Goal: Book appointment/travel/reservation

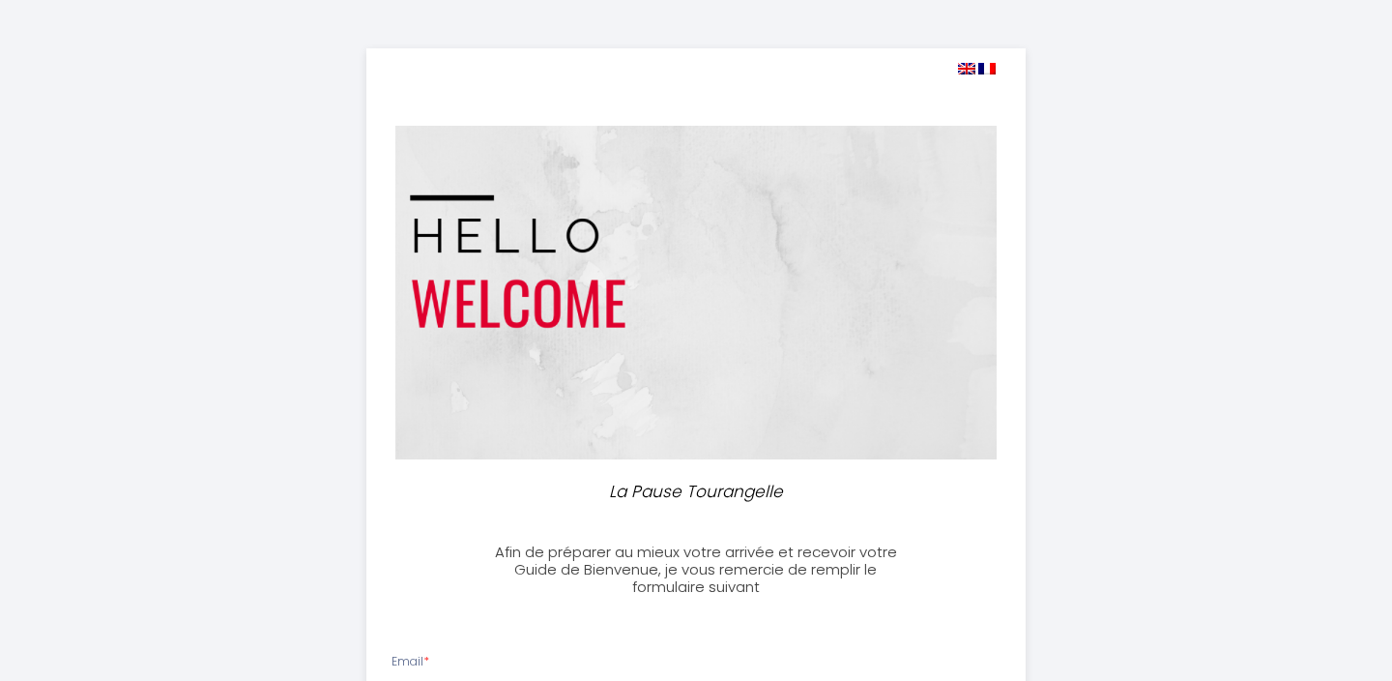
select select
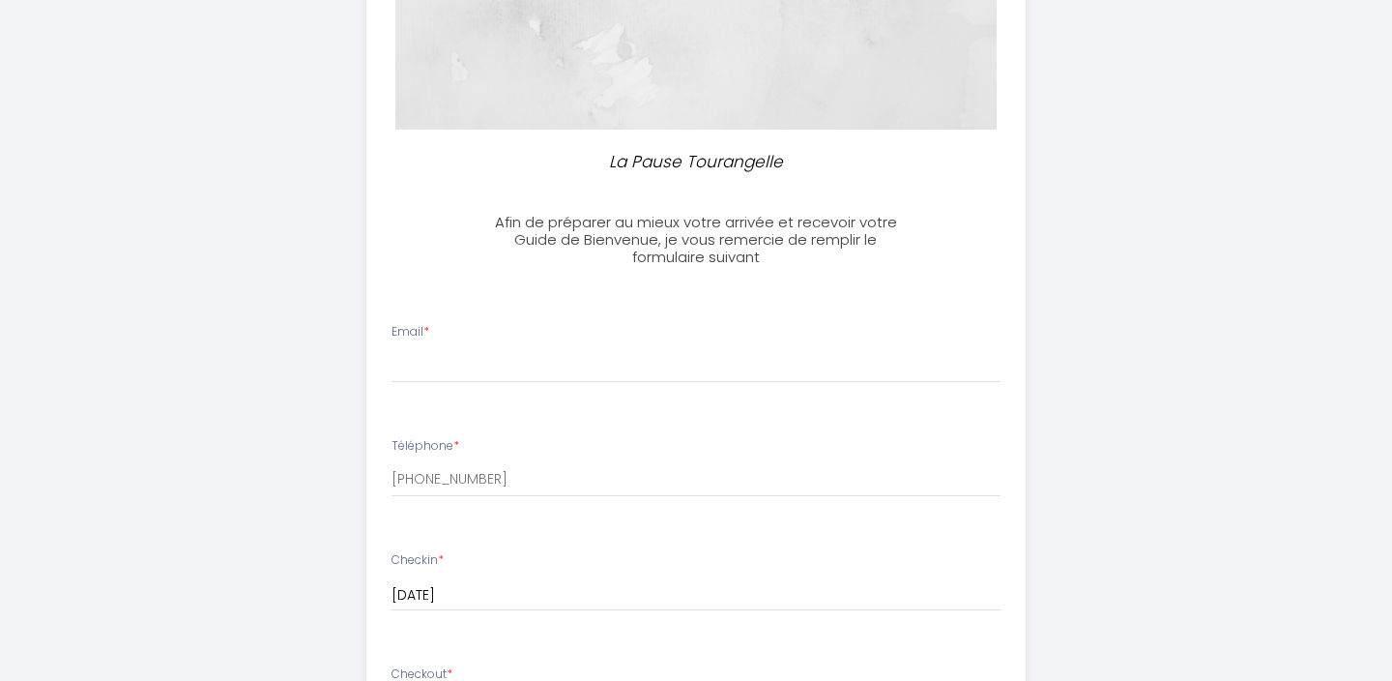
scroll to position [519, 0]
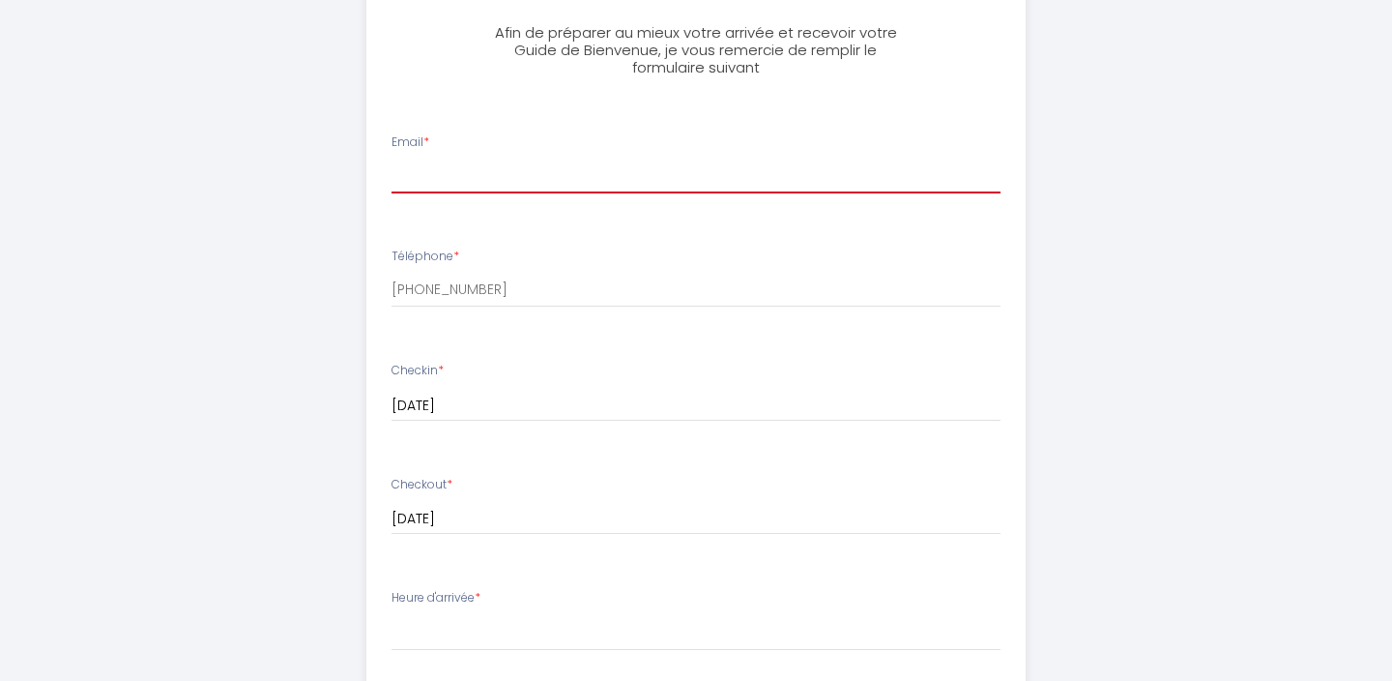
click at [428, 184] on input "Email *" at bounding box center [697, 176] width 610 height 35
type input "[PERSON_NAME][EMAIL_ADDRESS][DOMAIN_NAME]"
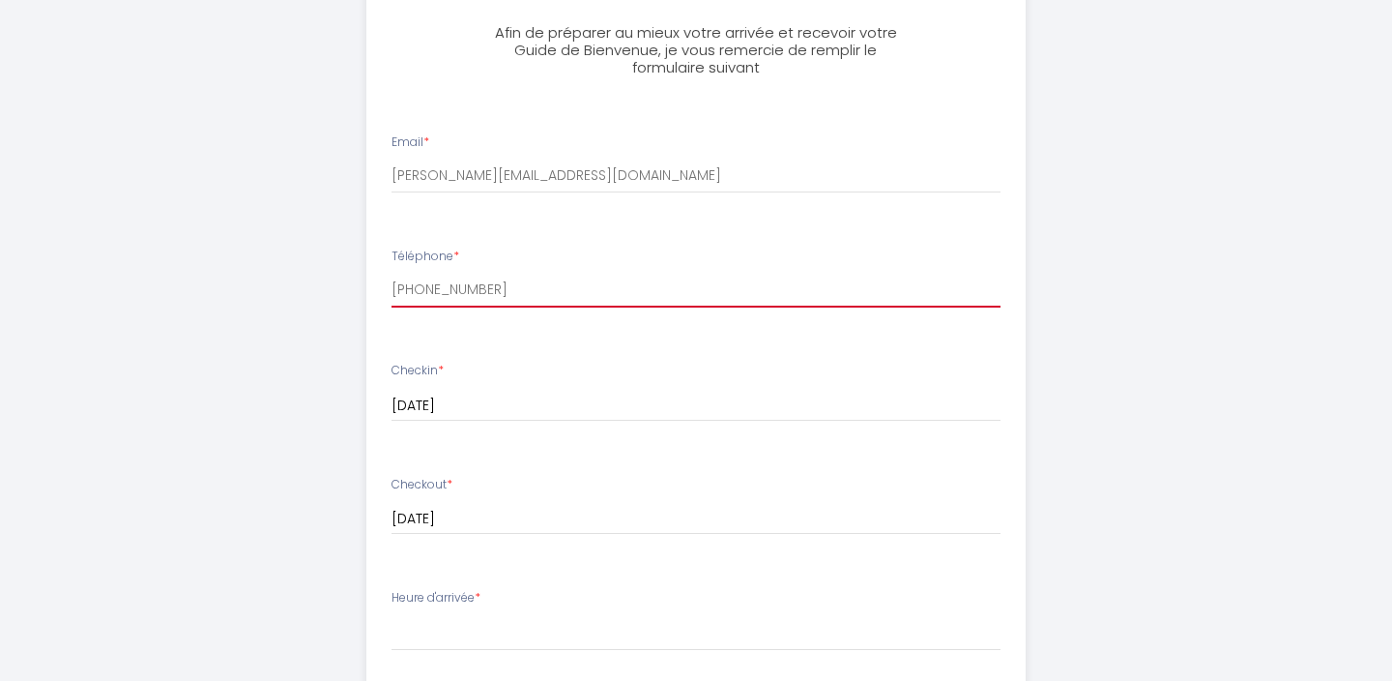
type input "0603079164"
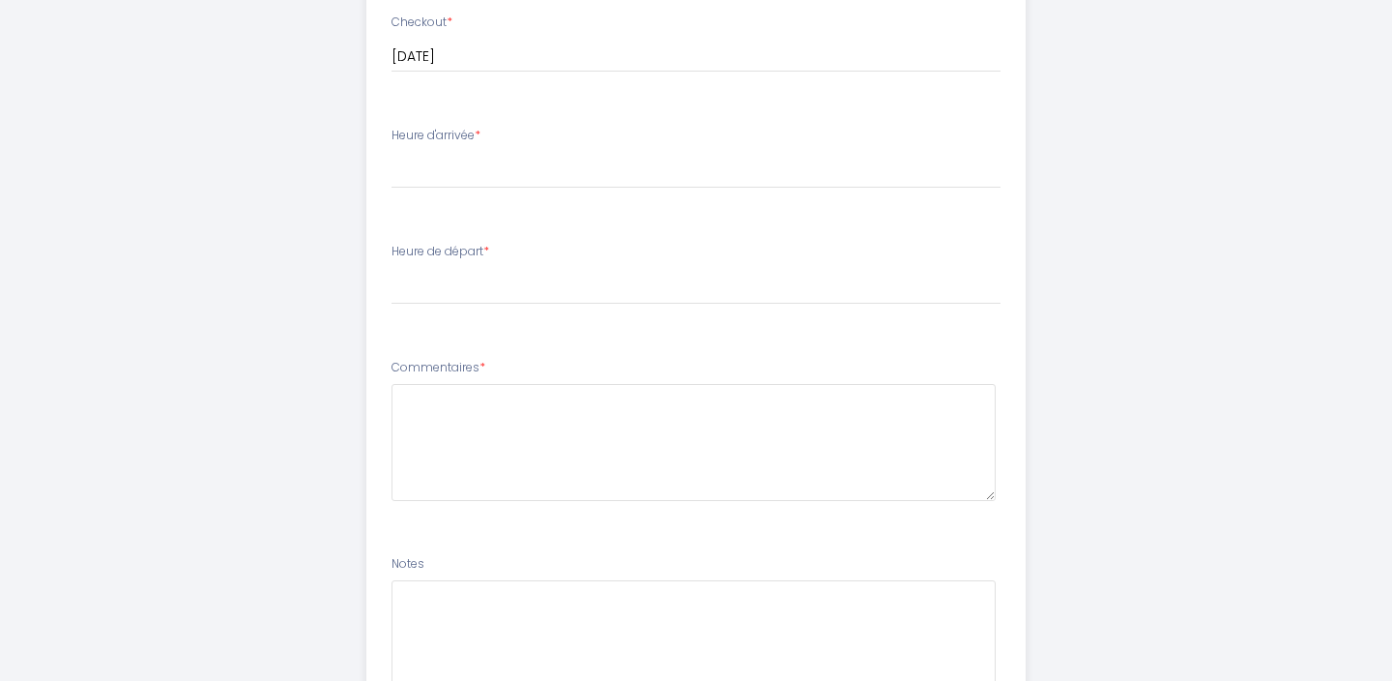
scroll to position [1004, 0]
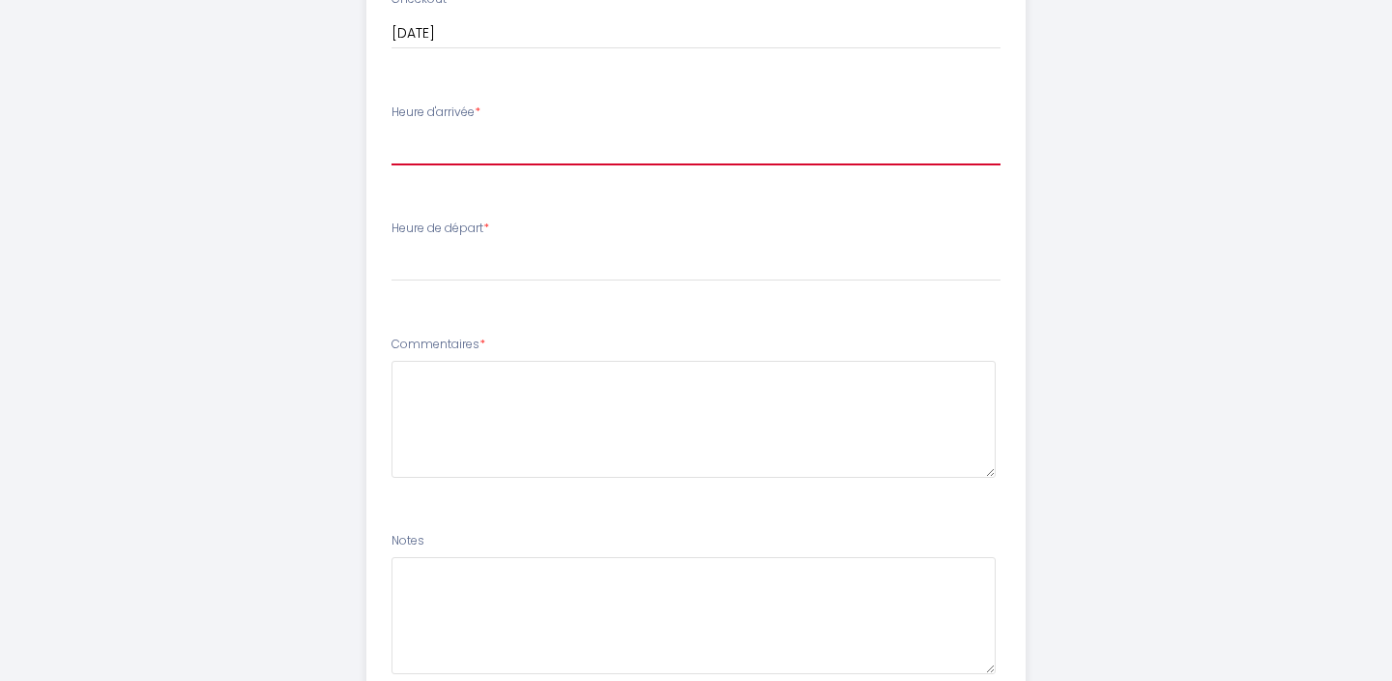
click at [471, 147] on select "17:00 17:30 18:00 18:30 19:00 19:30 20:00 20:30 21:00 21:30 22:00 22:30 23:00 2…" at bounding box center [697, 147] width 610 height 37
select select "17:00"
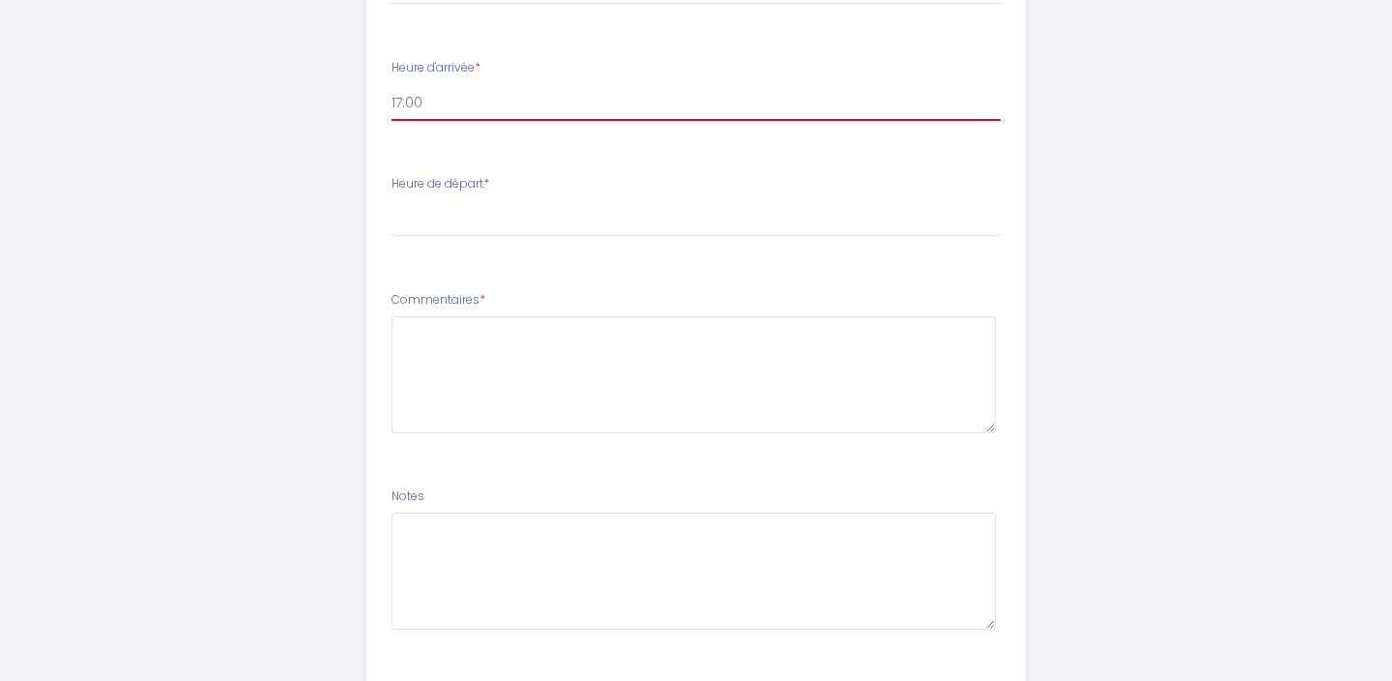
scroll to position [1051, 0]
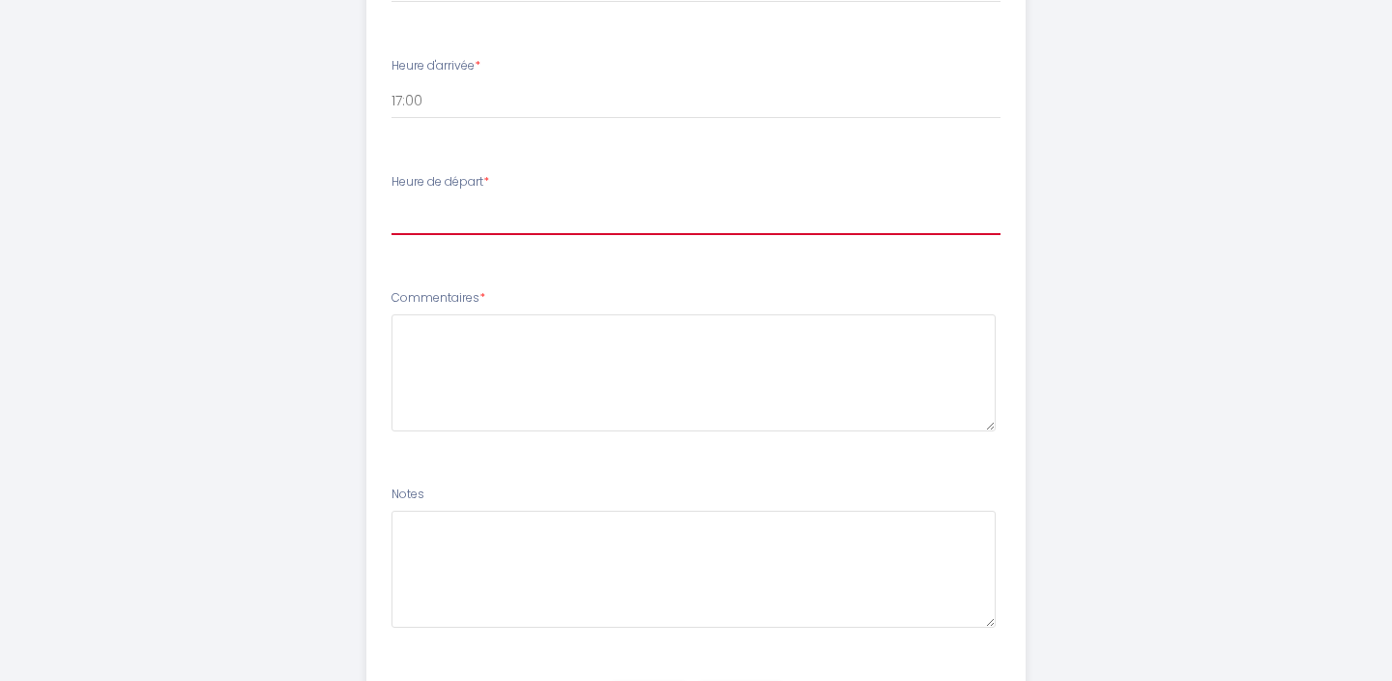
click at [483, 212] on select "00:00 00:30 01:00 01:30 02:00 02:30 03:00 03:30 04:00 04:30 05:00 05:30 06:00 0…" at bounding box center [697, 216] width 610 height 37
select select "10:00"
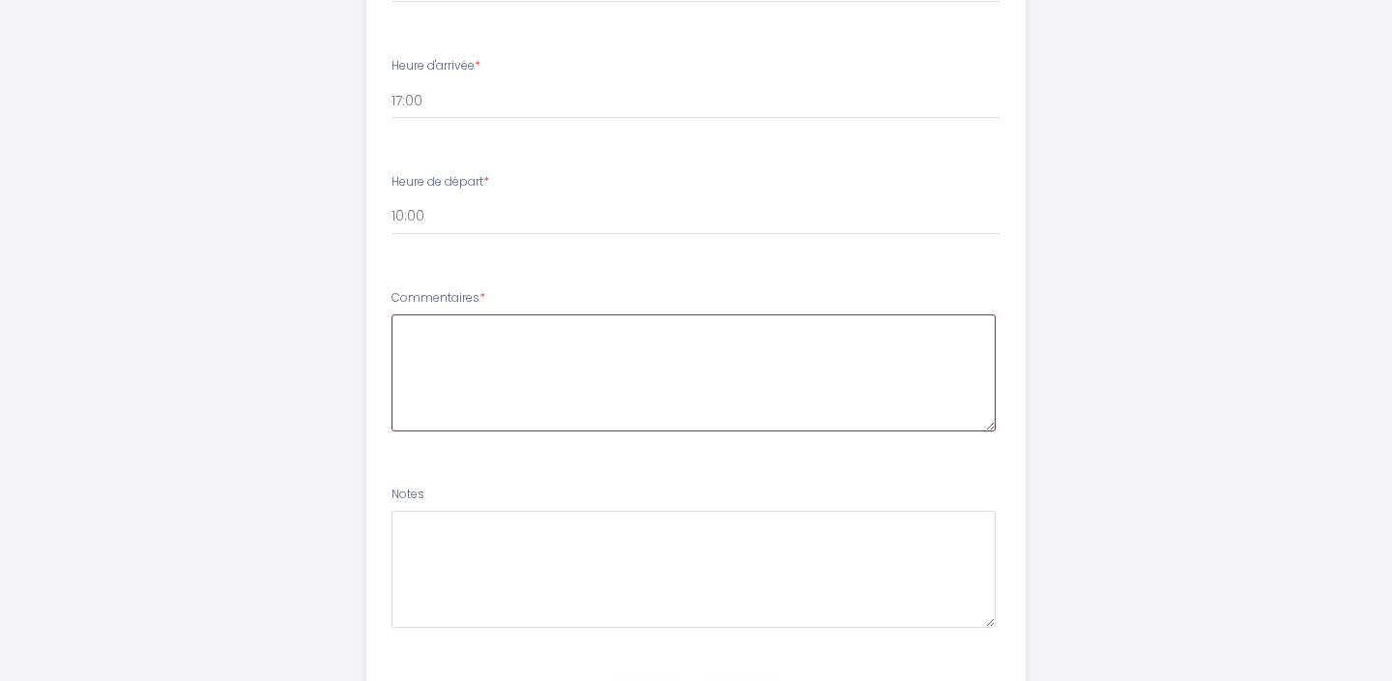
click at [440, 347] on textarea at bounding box center [694, 372] width 605 height 117
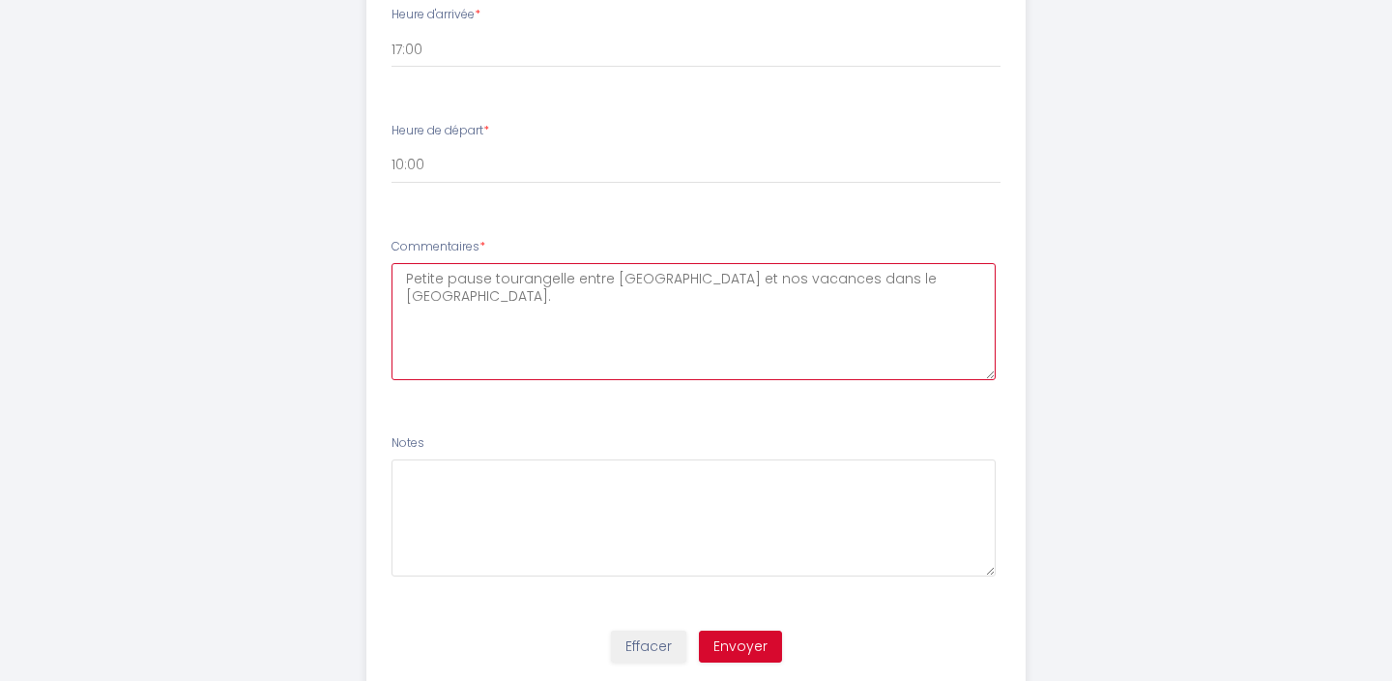
scroll to position [1162, 0]
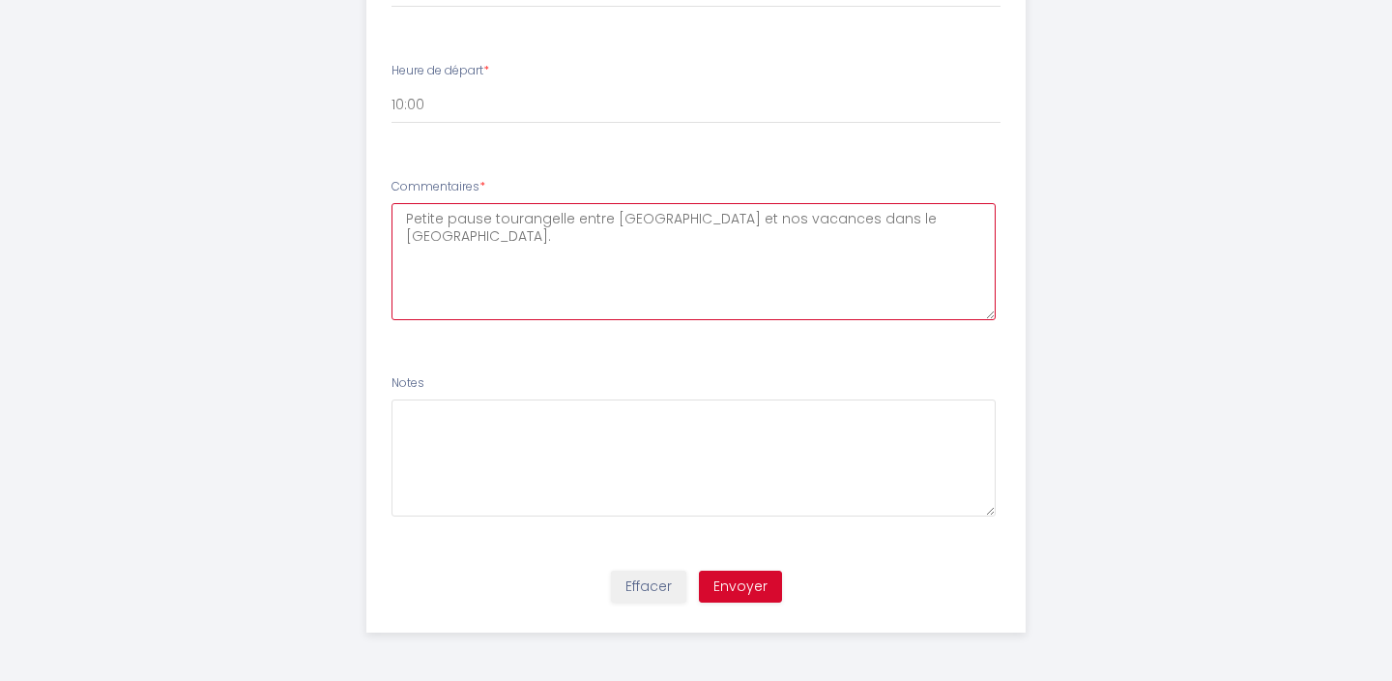
type textarea "Petite pause tourangelle entre [GEOGRAPHIC_DATA] et nos vacances dans le [GEOGR…"
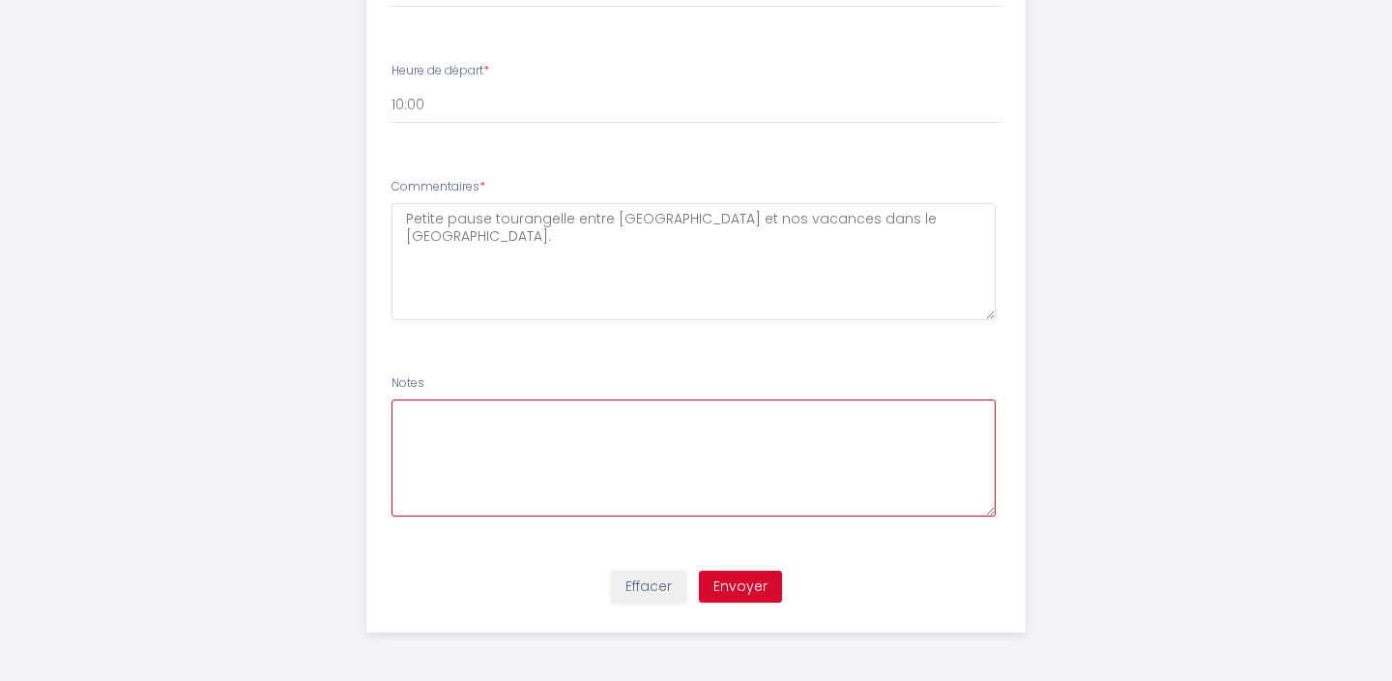
click at [424, 426] on textarea at bounding box center [694, 457] width 605 height 117
type textarea "Pouvez-vous prévoir le matériel bébé svp? [GEOGRAPHIC_DATA]"
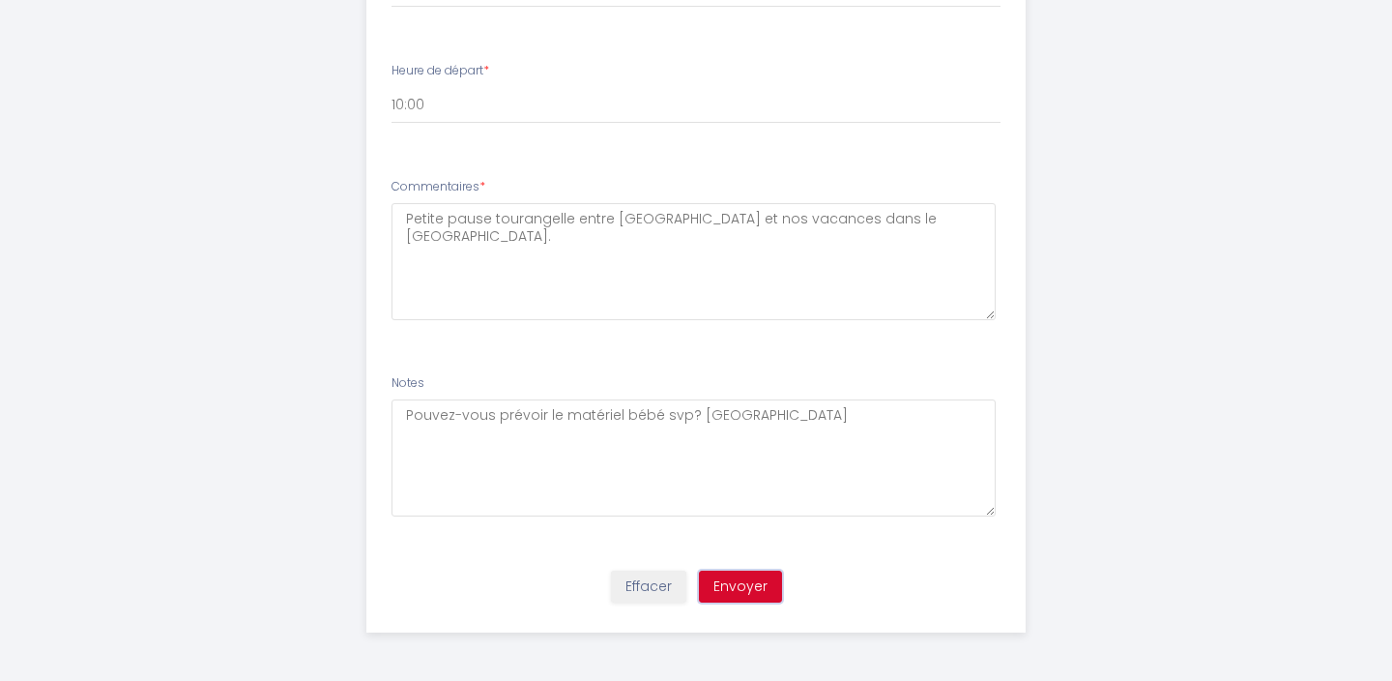
click at [738, 588] on button "Envoyer" at bounding box center [740, 586] width 83 height 33
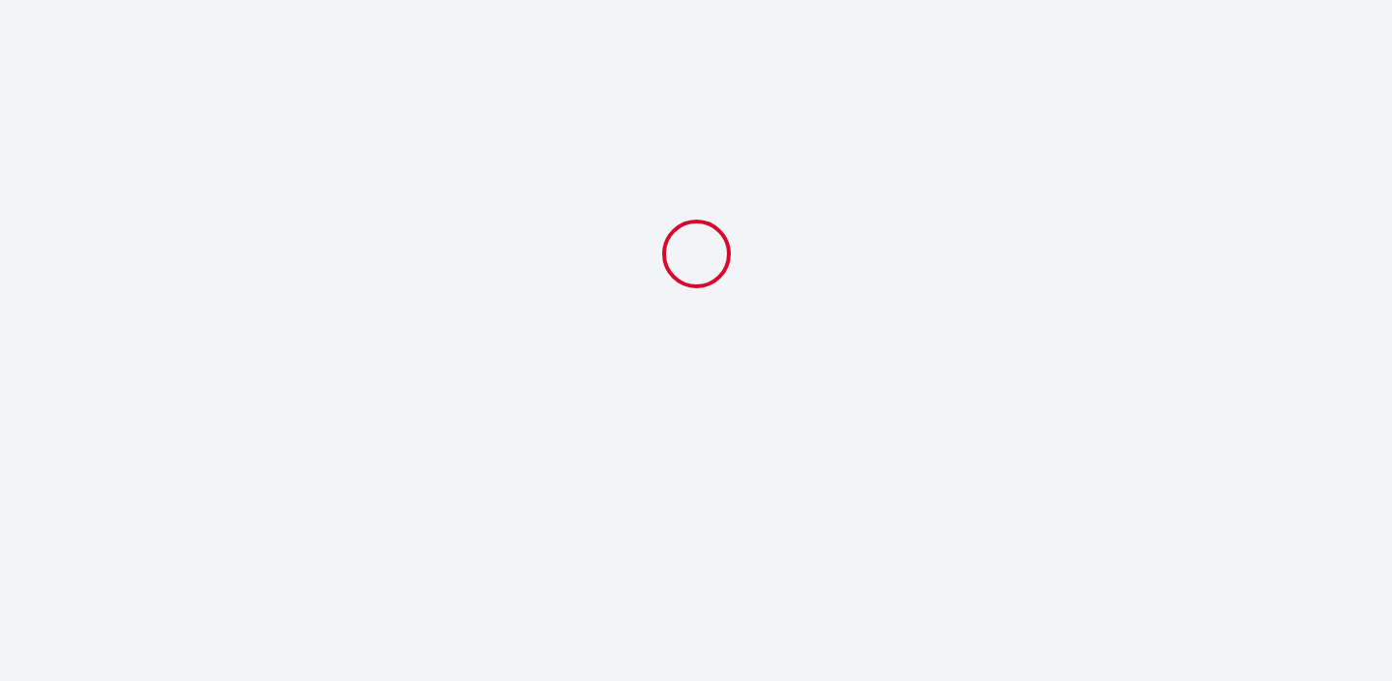
scroll to position [0, 0]
select select "10:00"
